Goal: Information Seeking & Learning: Learn about a topic

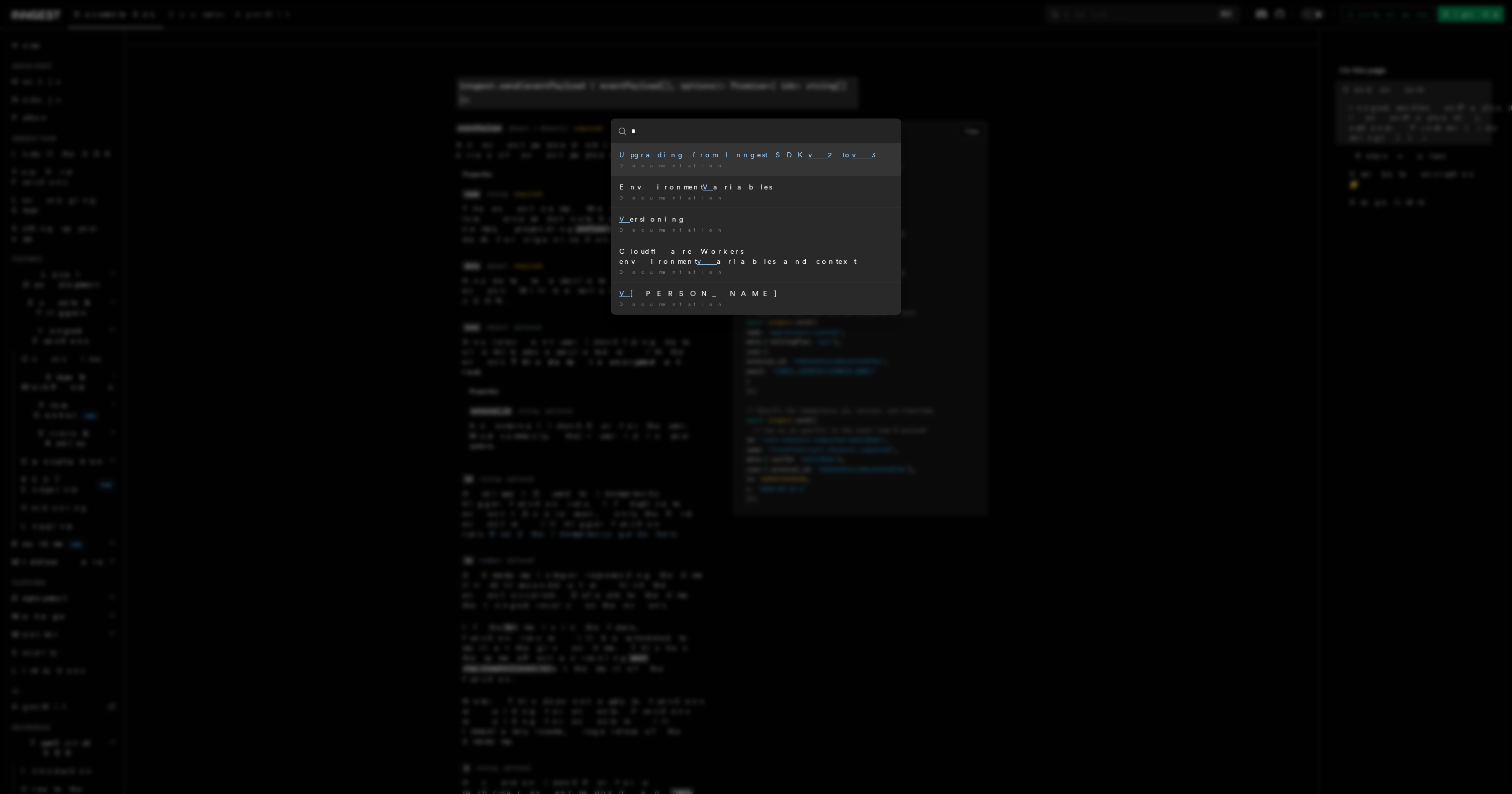
type input "*"
click at [267, 216] on div "* Upgrading from Inngest SDK v 2 to v 3 Documentation / Environment V ariables …" at bounding box center [756, 397] width 1512 height 794
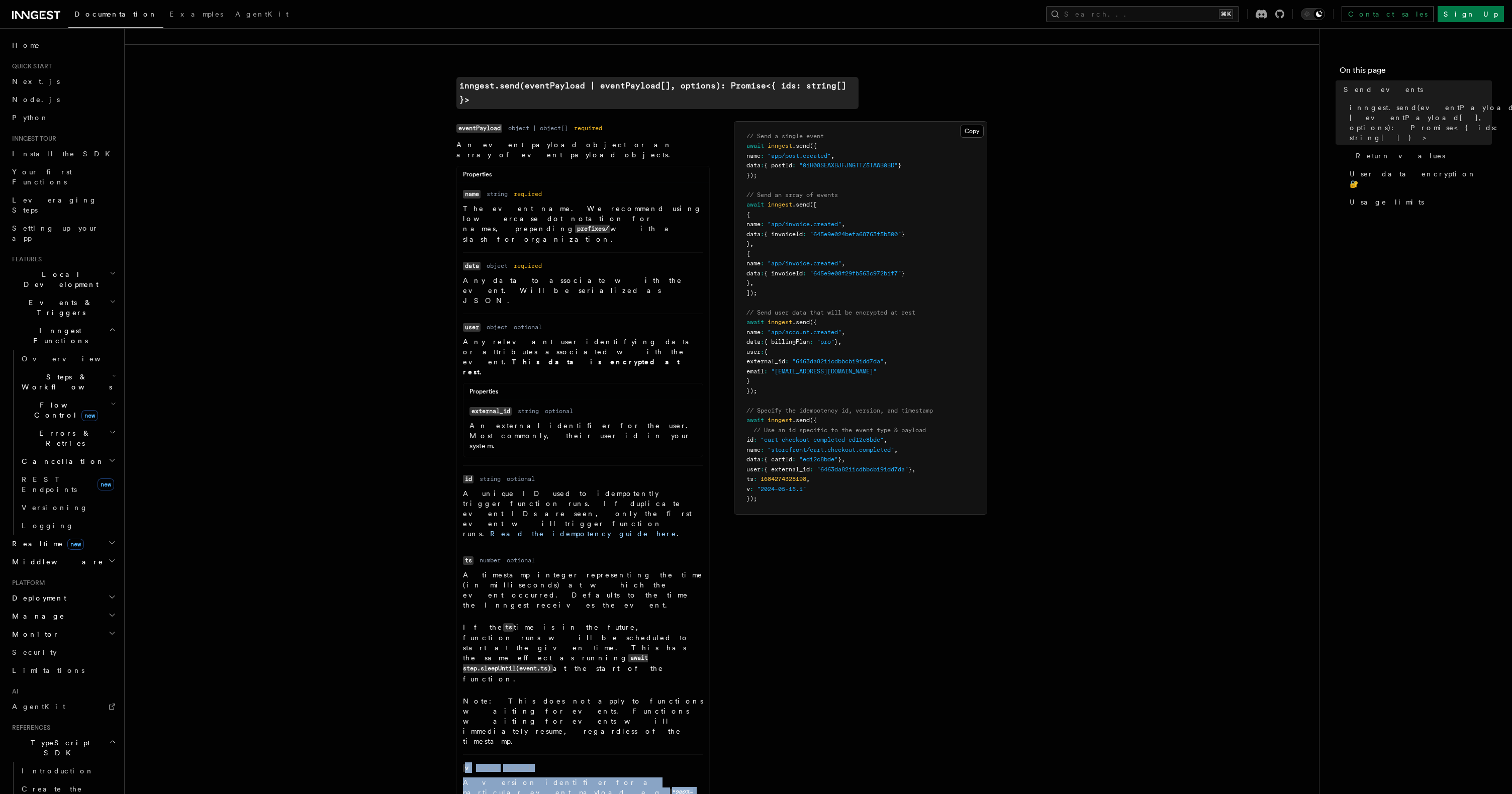
drag, startPoint x: 463, startPoint y: 572, endPoint x: 697, endPoint y: 587, distance: 234.5
click at [697, 587] on ul "Name name Type string Required required Description The event name. We recommen…" at bounding box center [583, 499] width 253 height 620
click at [723, 581] on div "Name eventPayload Type object | object[] Required required Description An event…" at bounding box center [722, 516] width 531 height 790
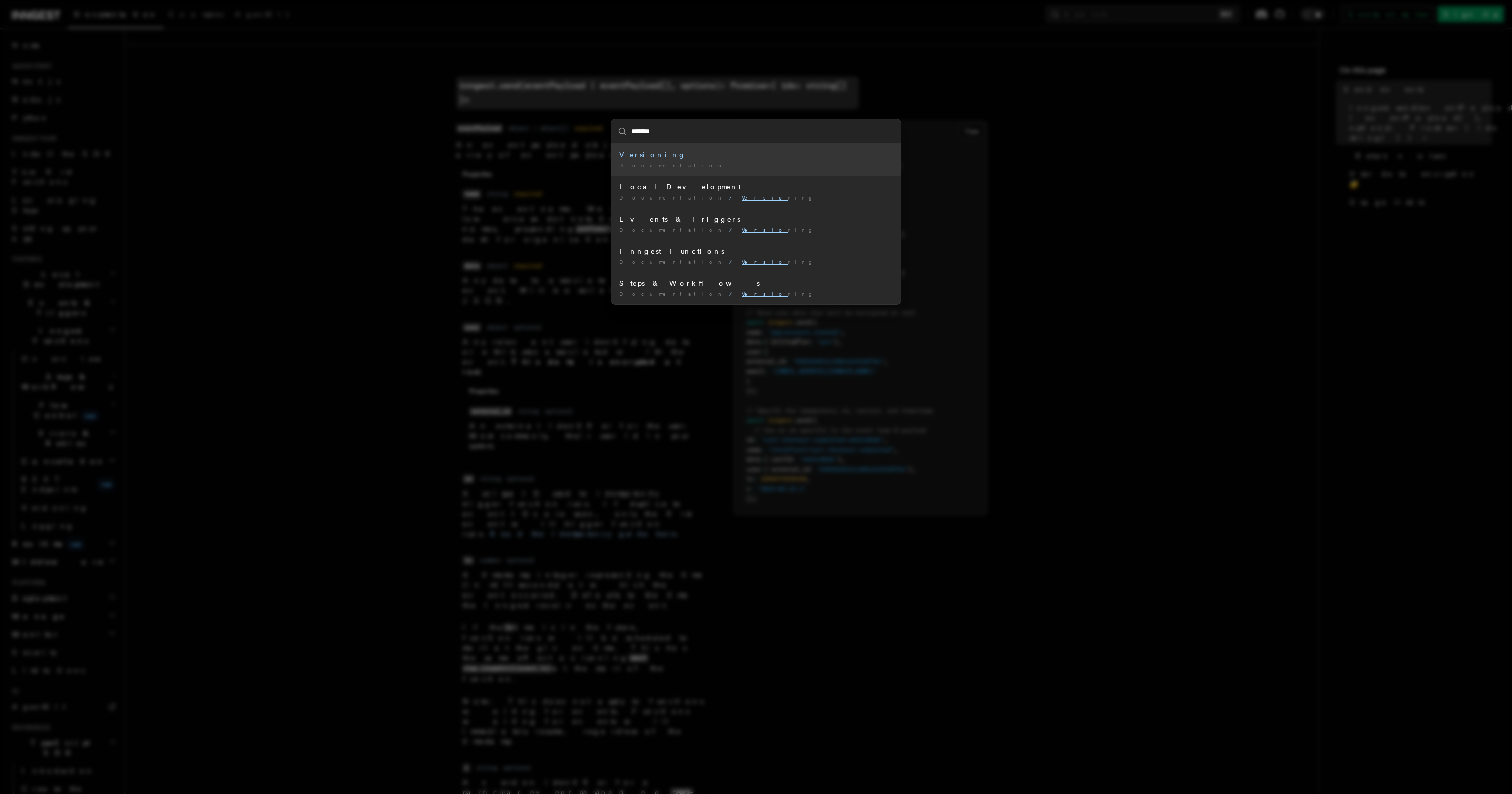
type input "********"
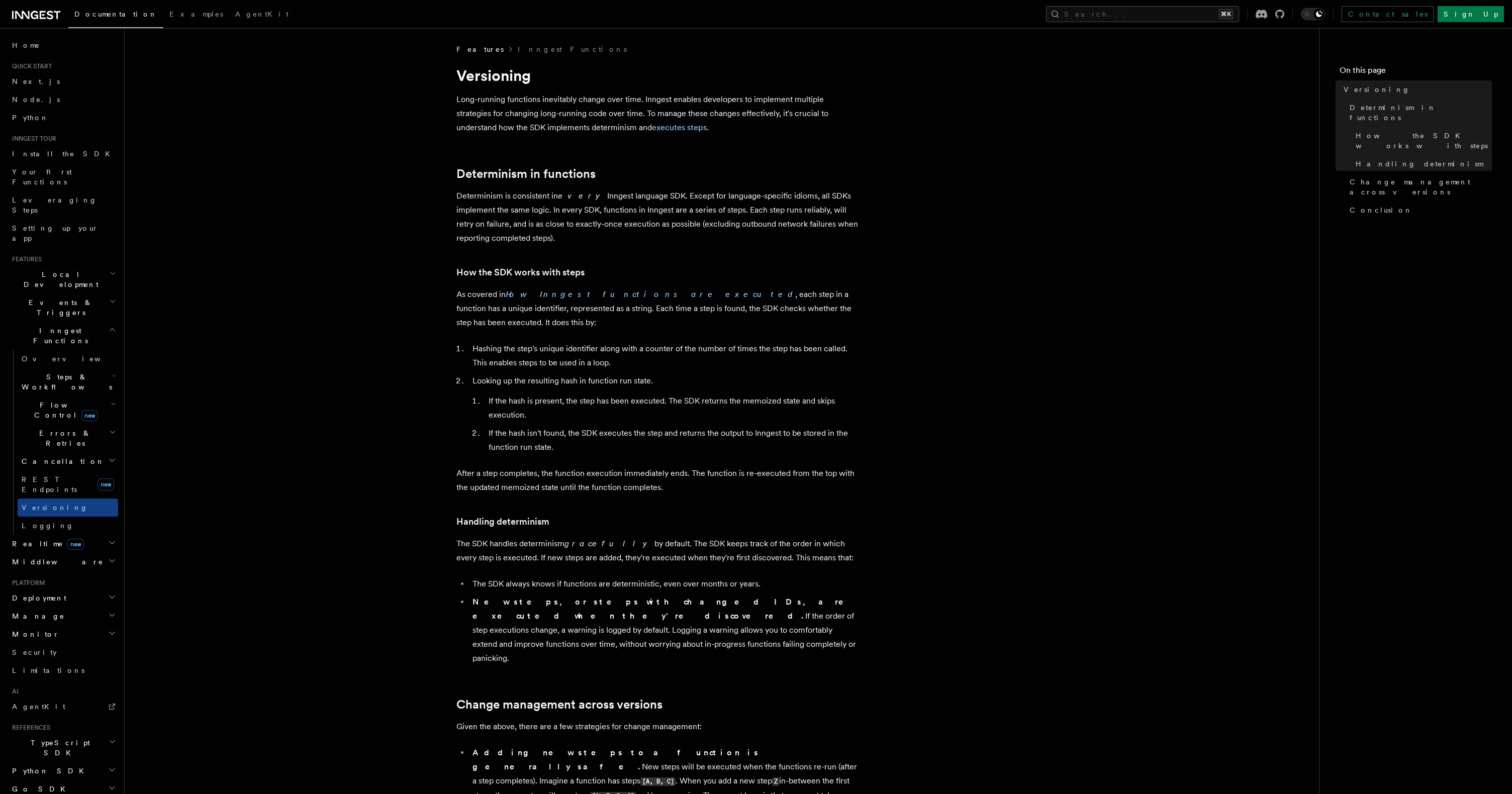
click at [403, 403] on article "Features Inngest Functions Versioning Long-running functions inevitably change …" at bounding box center [722, 682] width 1162 height 1277
click at [384, 433] on article "Features Inngest Functions Versioning Long-running functions inevitably change …" at bounding box center [722, 682] width 1162 height 1277
click at [251, 411] on article "Features Inngest Functions Versioning Long-running functions inevitably change …" at bounding box center [722, 682] width 1162 height 1277
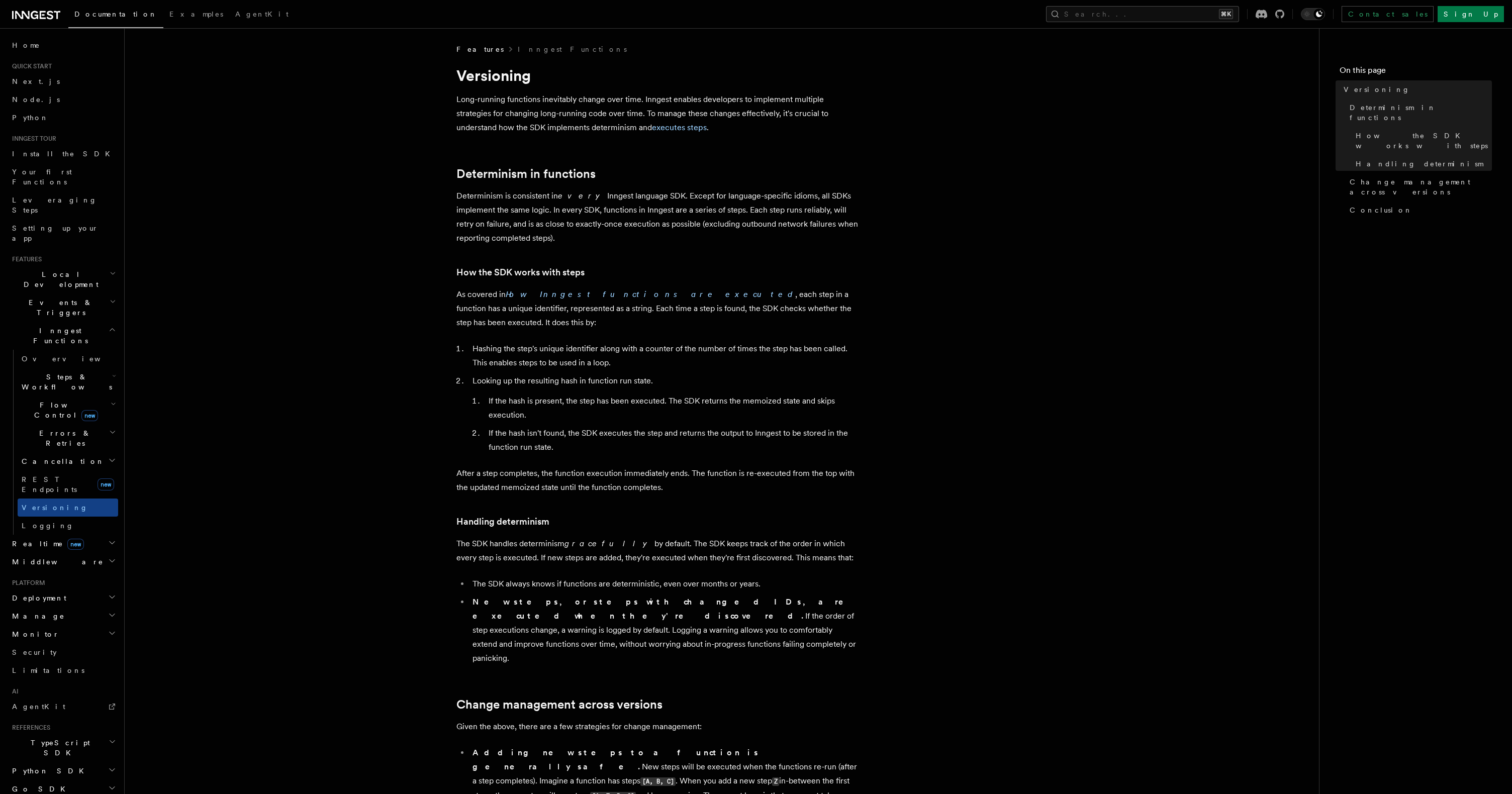
click at [251, 411] on article "Features Inngest Functions Versioning Long-running functions inevitably change …" at bounding box center [722, 682] width 1162 height 1277
click at [252, 373] on article "Features Inngest Functions Versioning Long-running functions inevitably change …" at bounding box center [722, 682] width 1162 height 1277
click at [283, 309] on article "Features Inngest Functions Versioning Long-running functions inevitably change …" at bounding box center [722, 682] width 1162 height 1277
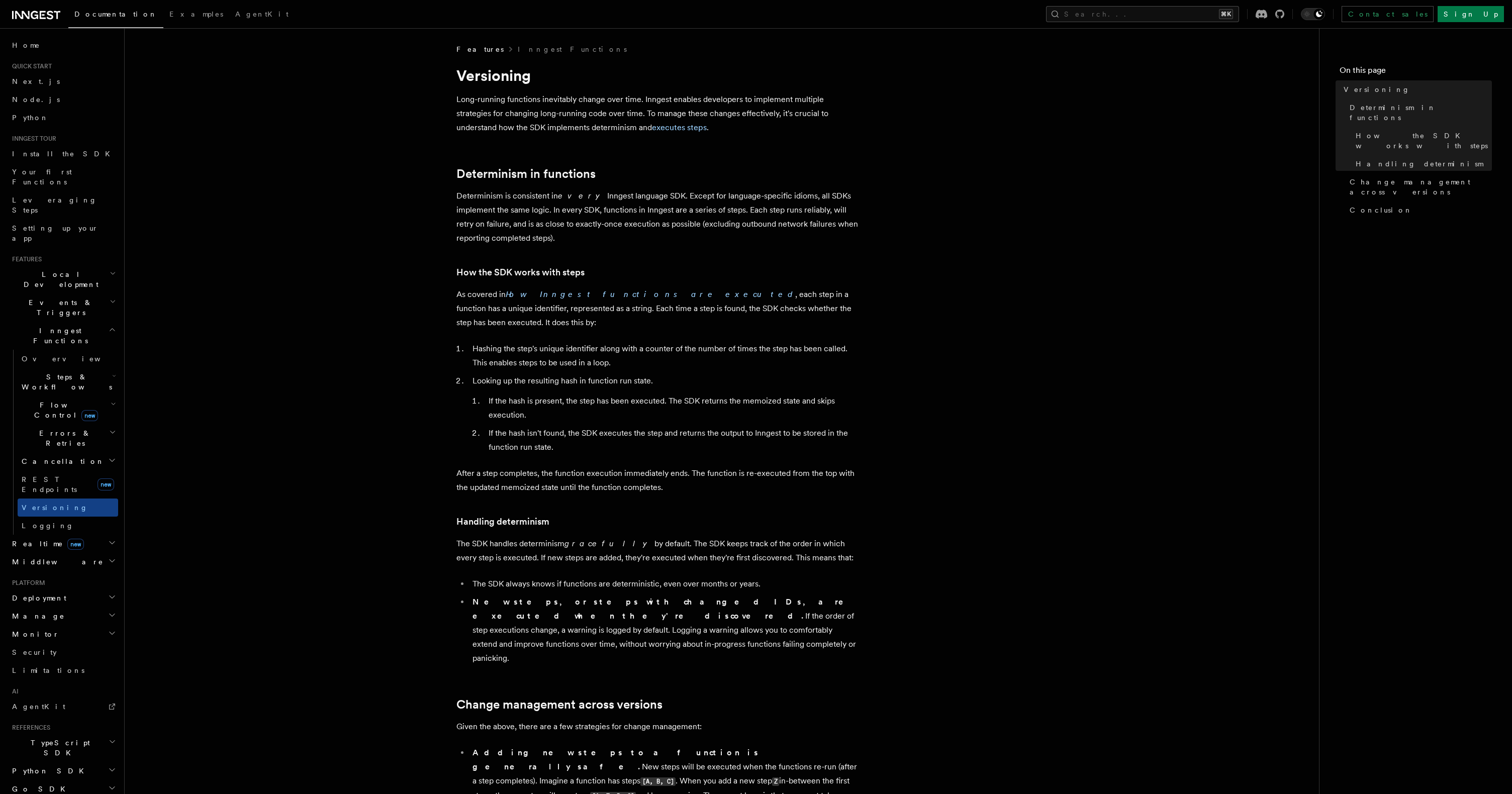
click at [229, 346] on article "Features Inngest Functions Versioning Long-running functions inevitably change …" at bounding box center [722, 682] width 1162 height 1277
click at [69, 293] on h2 "Events & Triggers" at bounding box center [63, 307] width 110 height 28
click at [69, 361] on span "Sending events" at bounding box center [46, 369] width 51 height 18
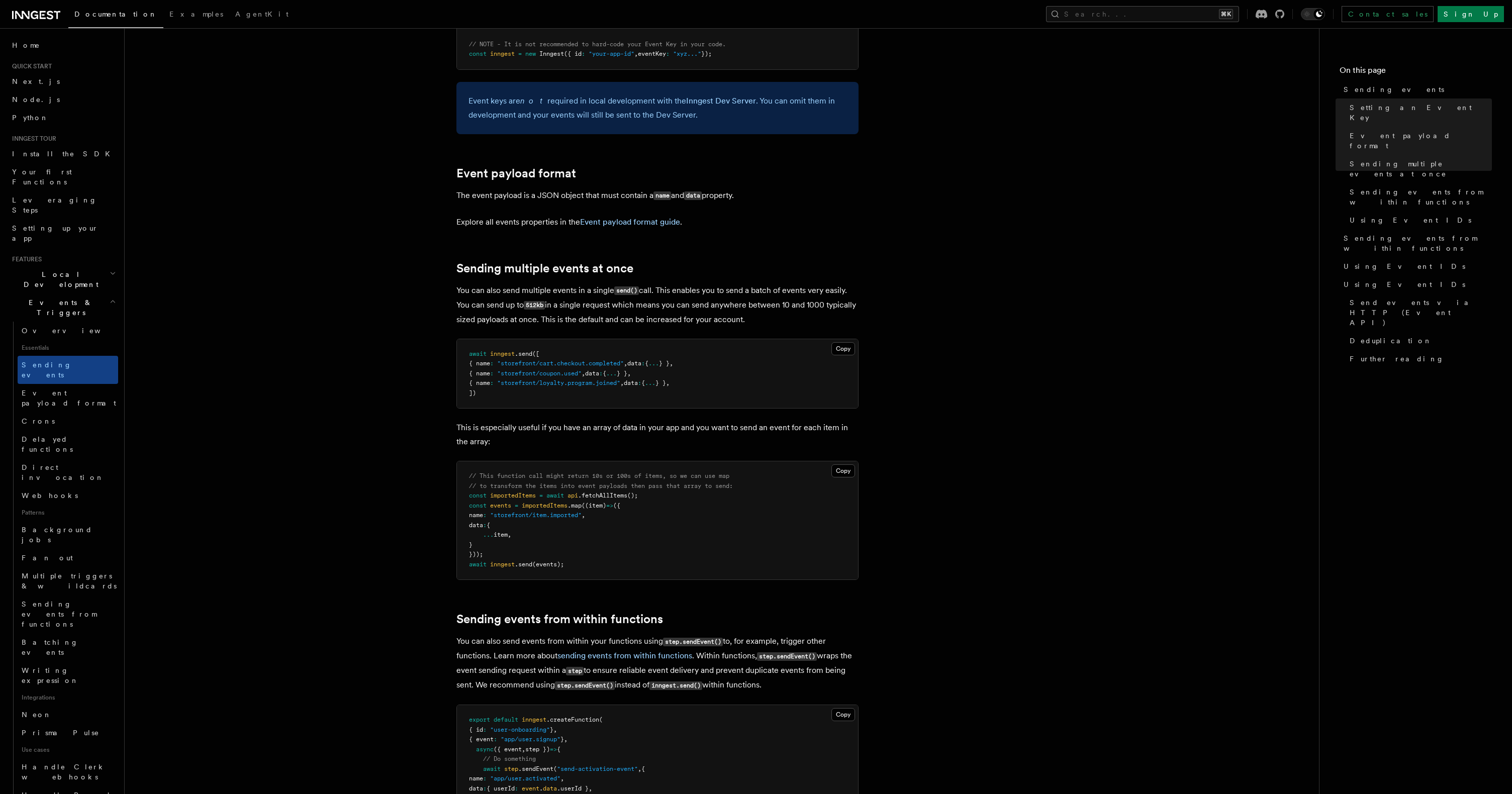
scroll to position [978, 0]
click at [1230, 157] on article "Features Events & Triggers Sending events To start, make sure you have installe…" at bounding box center [722, 708] width 1162 height 3285
click at [1243, 141] on article "Features Events & Triggers Sending events To start, make sure you have installe…" at bounding box center [722, 708] width 1162 height 3285
